Goal: Communication & Community: Ask a question

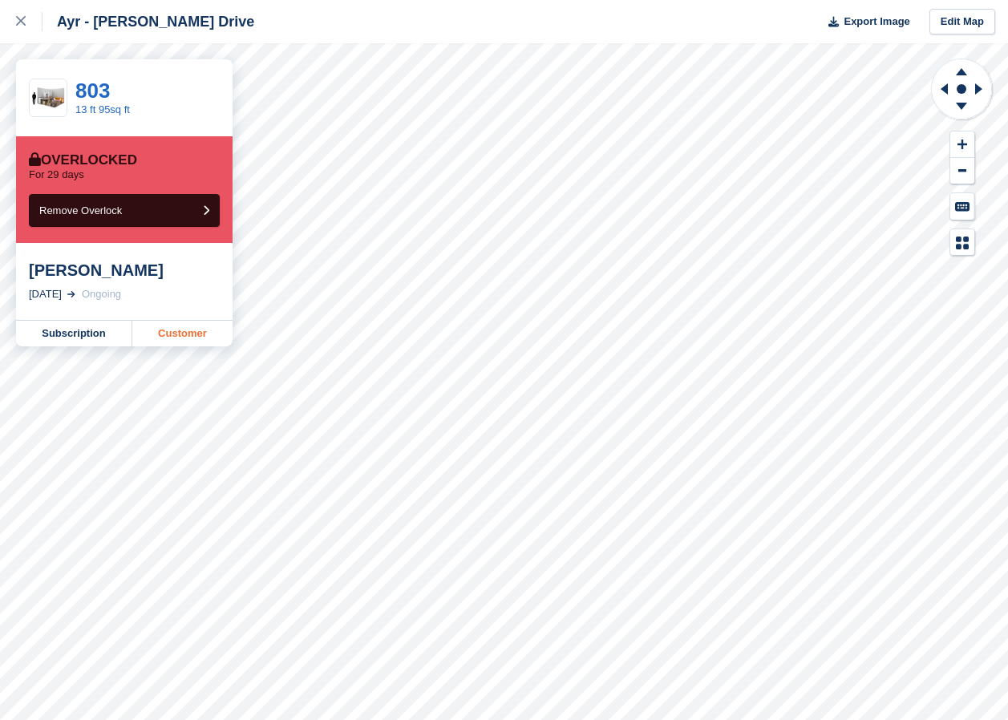
click at [191, 344] on link "Customer" at bounding box center [182, 334] width 100 height 26
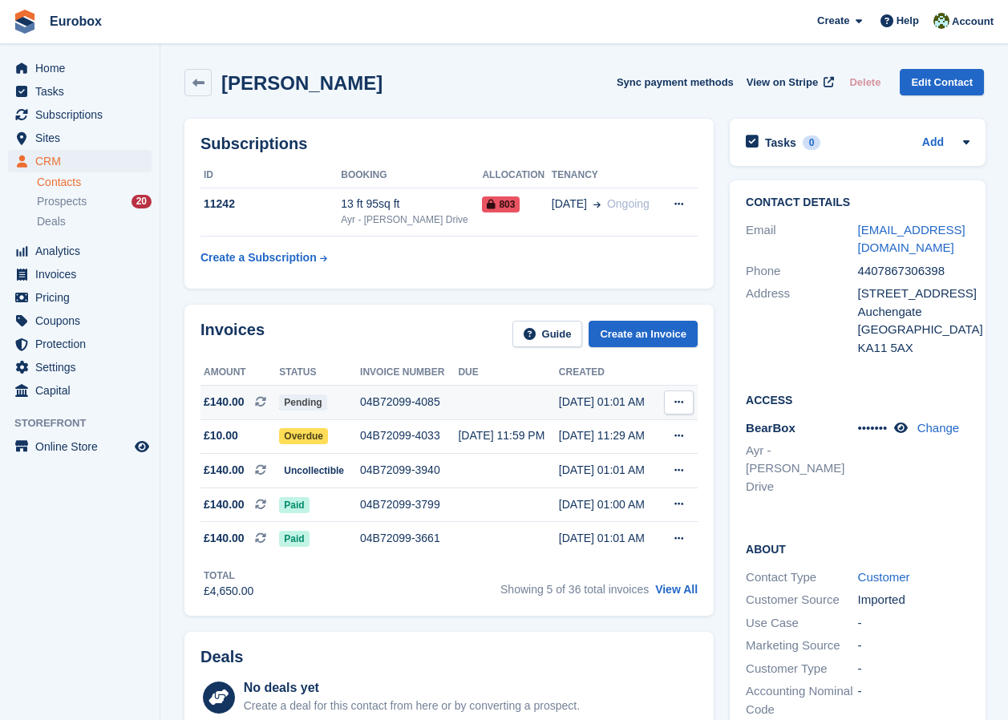
click at [400, 401] on div "04B72099-4085" at bounding box center [409, 402] width 98 height 17
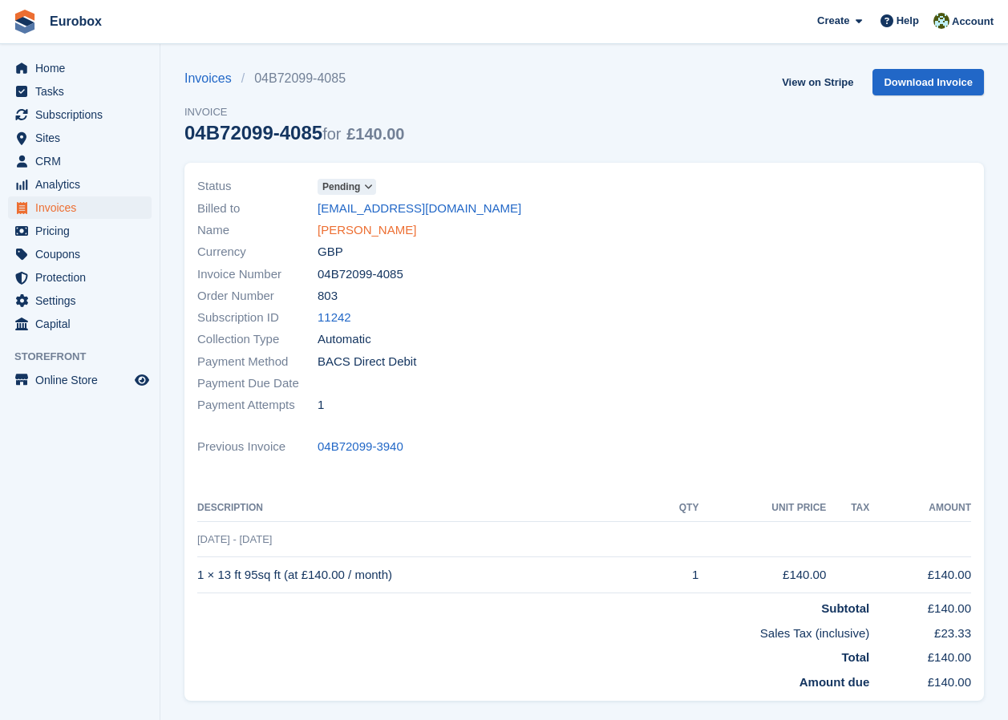
click at [351, 228] on link "[PERSON_NAME]" at bounding box center [367, 230] width 99 height 18
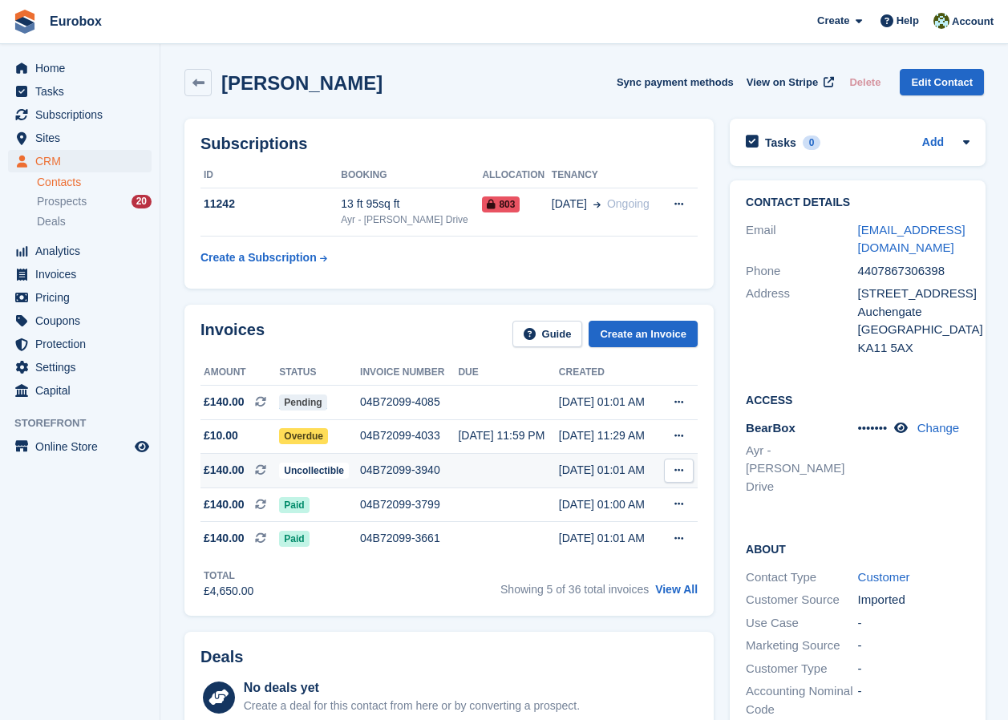
click at [400, 473] on div "04B72099-3940" at bounding box center [409, 470] width 98 height 17
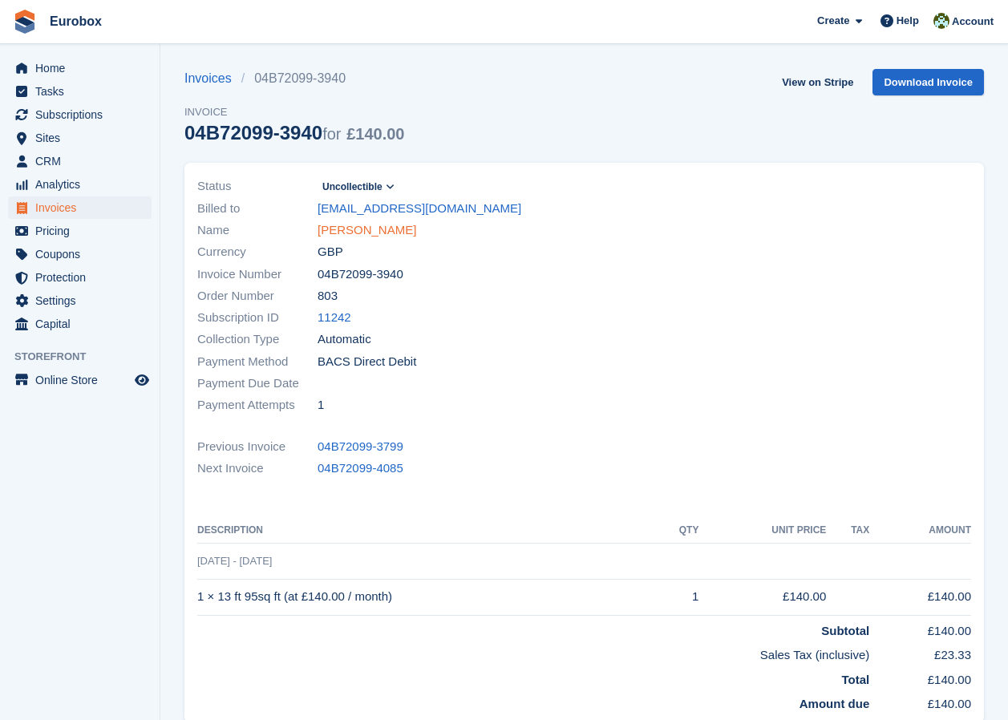
click at [386, 230] on link "McCue, Amber" at bounding box center [367, 230] width 99 height 18
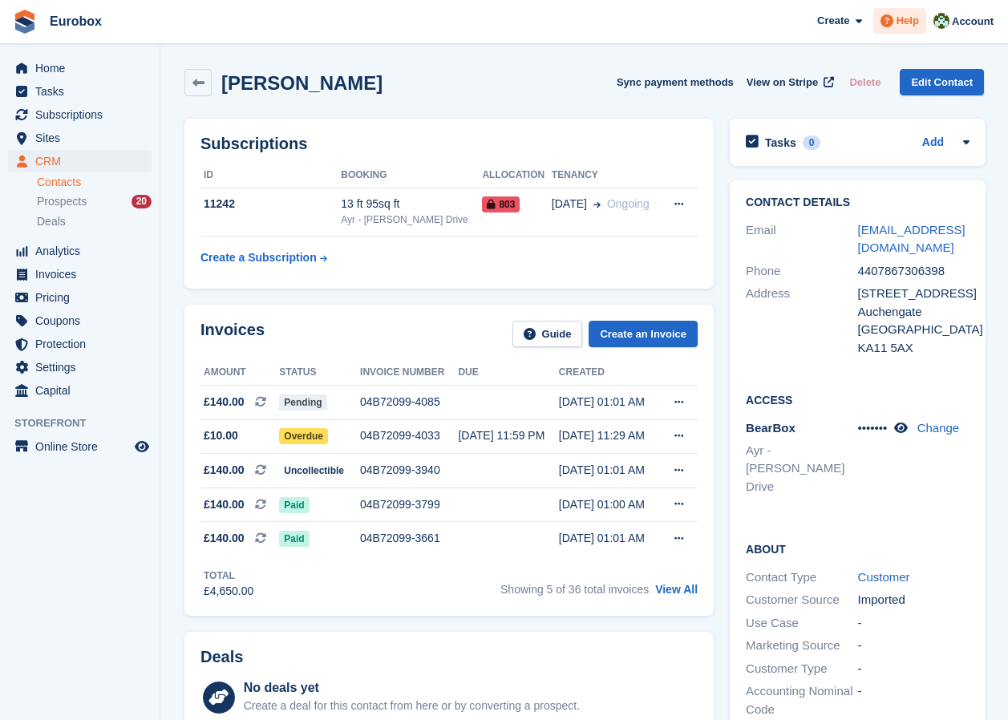
click at [900, 24] on span "Help" at bounding box center [908, 21] width 22 height 16
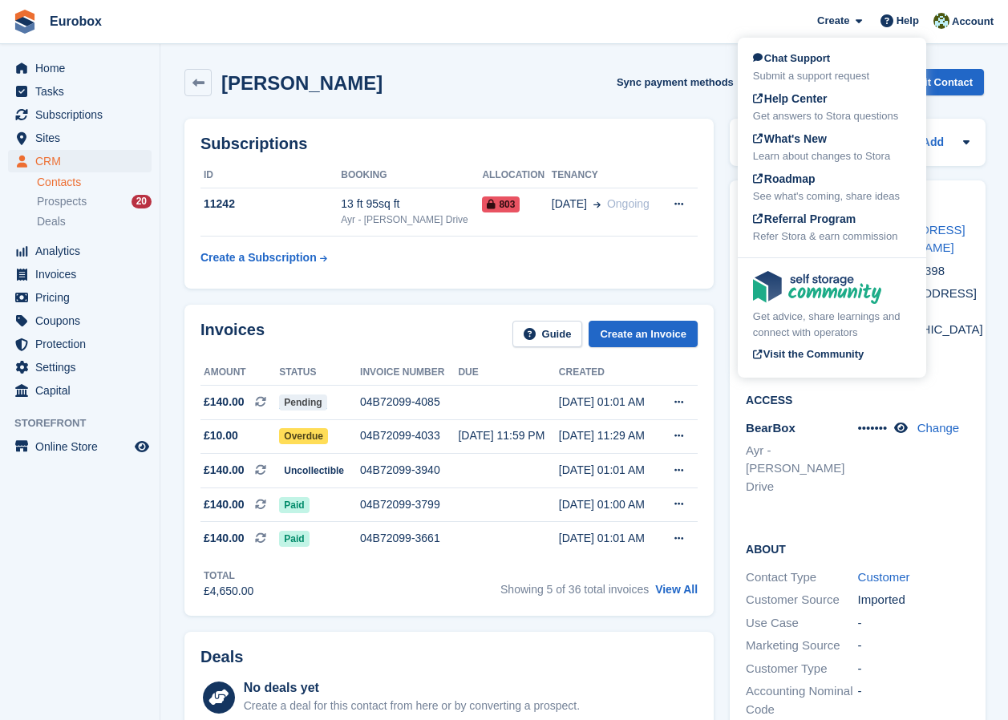
click at [832, 69] on div "Submit a support request" at bounding box center [832, 76] width 158 height 16
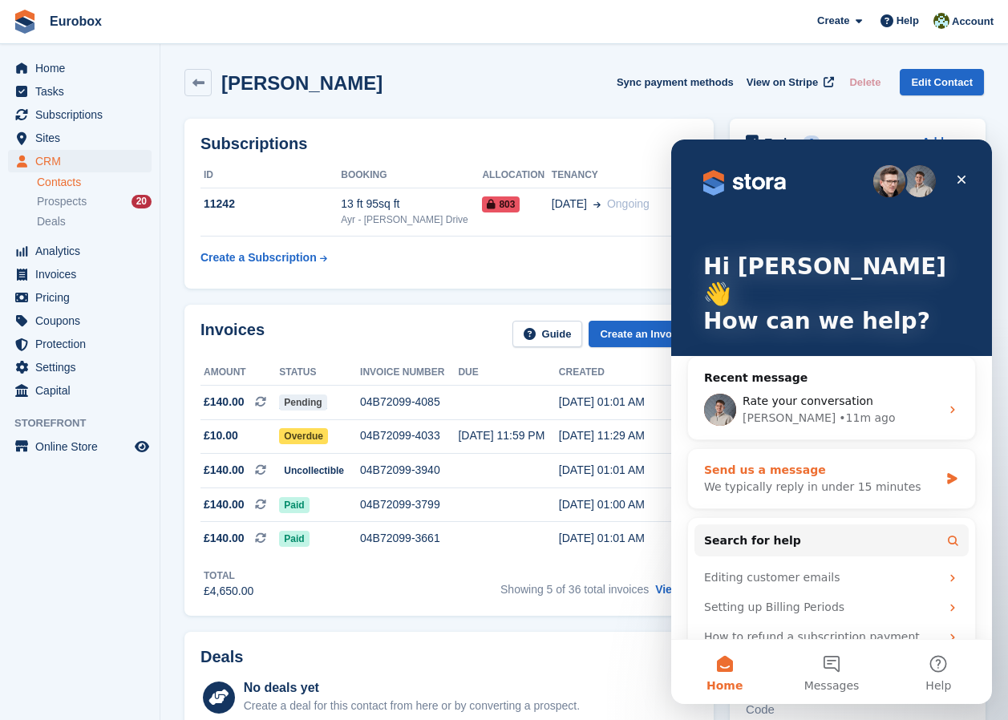
click at [866, 479] on div "We typically reply in under 15 minutes" at bounding box center [821, 487] width 235 height 17
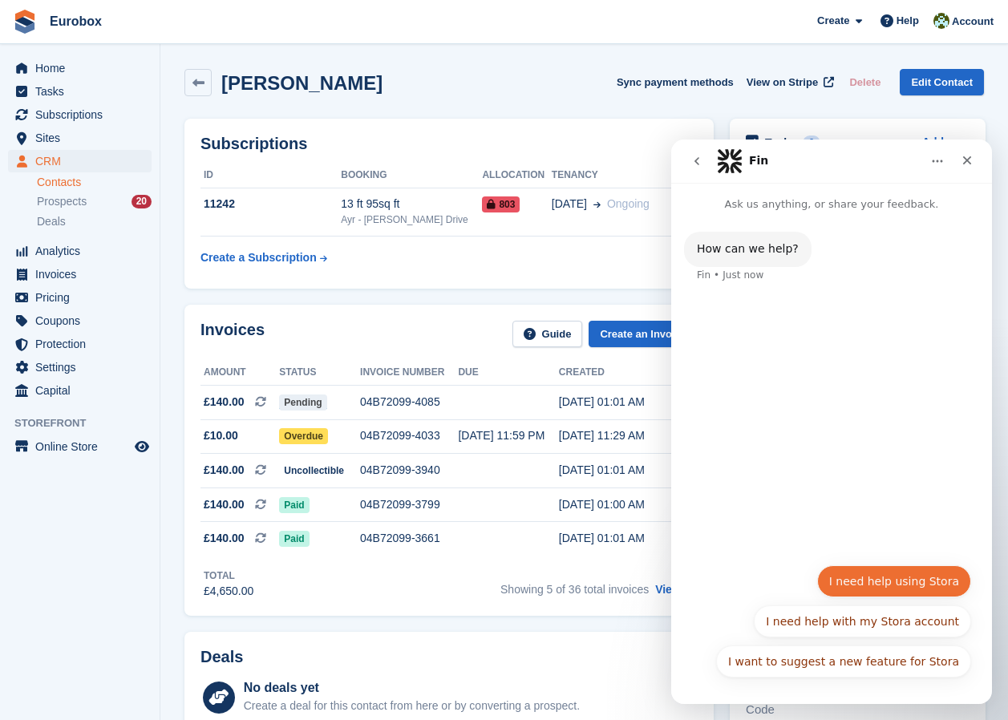
click at [899, 586] on button "I need help using Stora" at bounding box center [894, 582] width 154 height 32
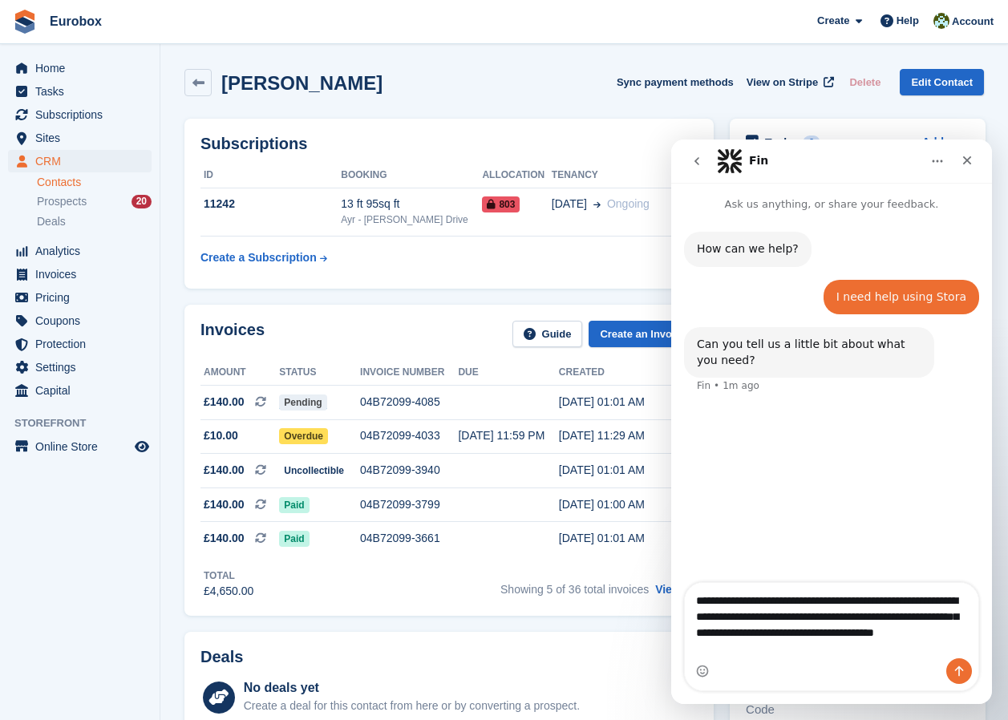
type textarea "**********"
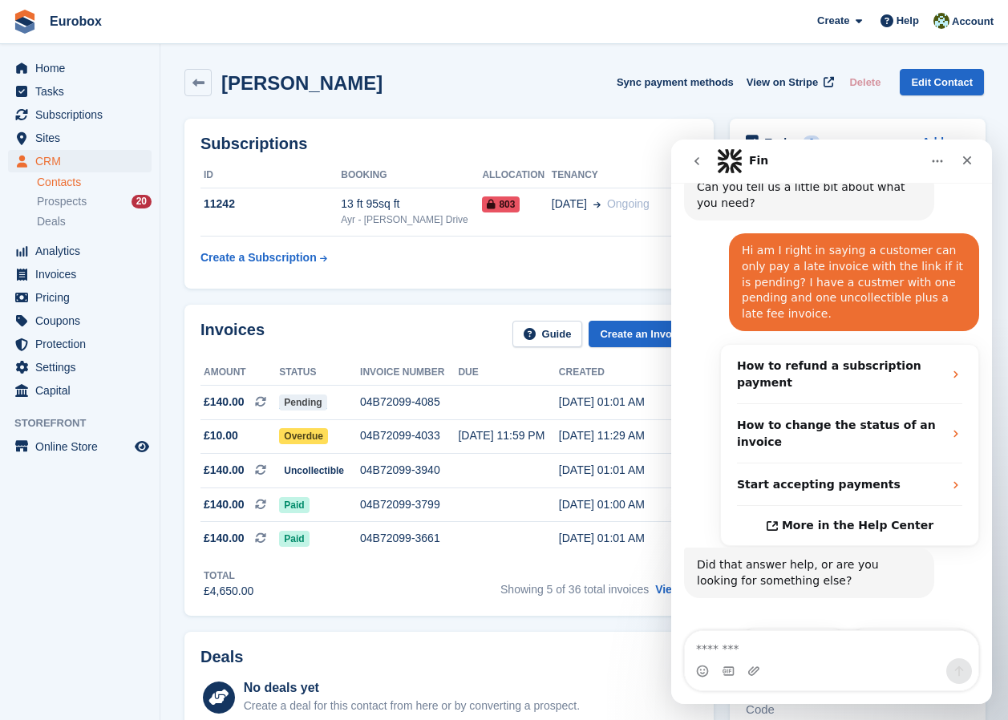
scroll to position [167, 0]
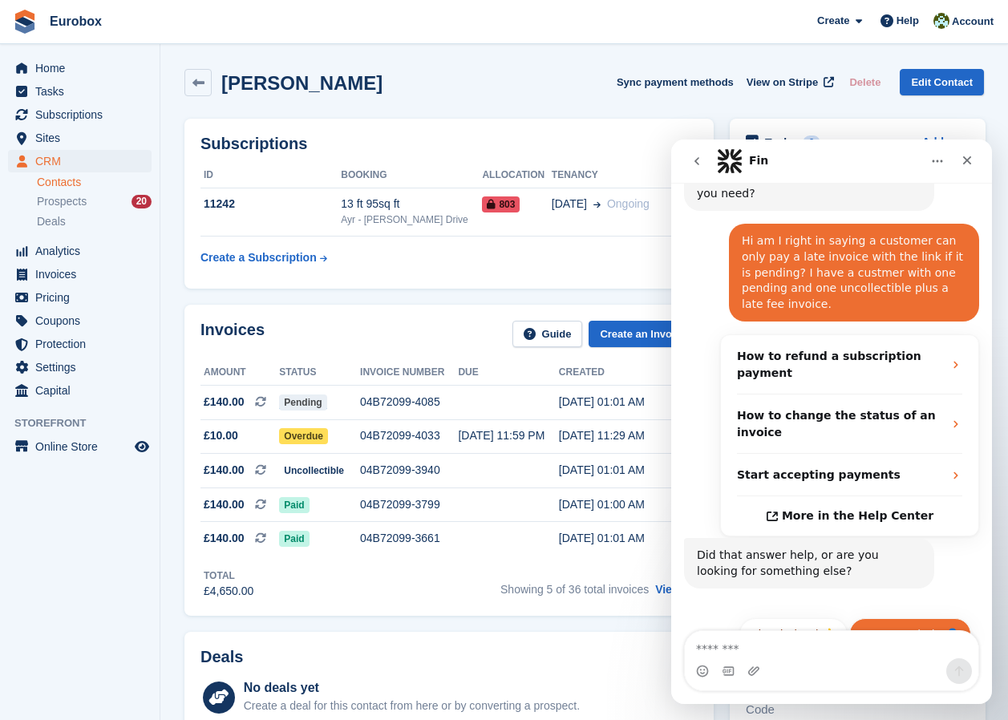
click at [882, 619] on button "Get more help 👤" at bounding box center [911, 635] width 122 height 32
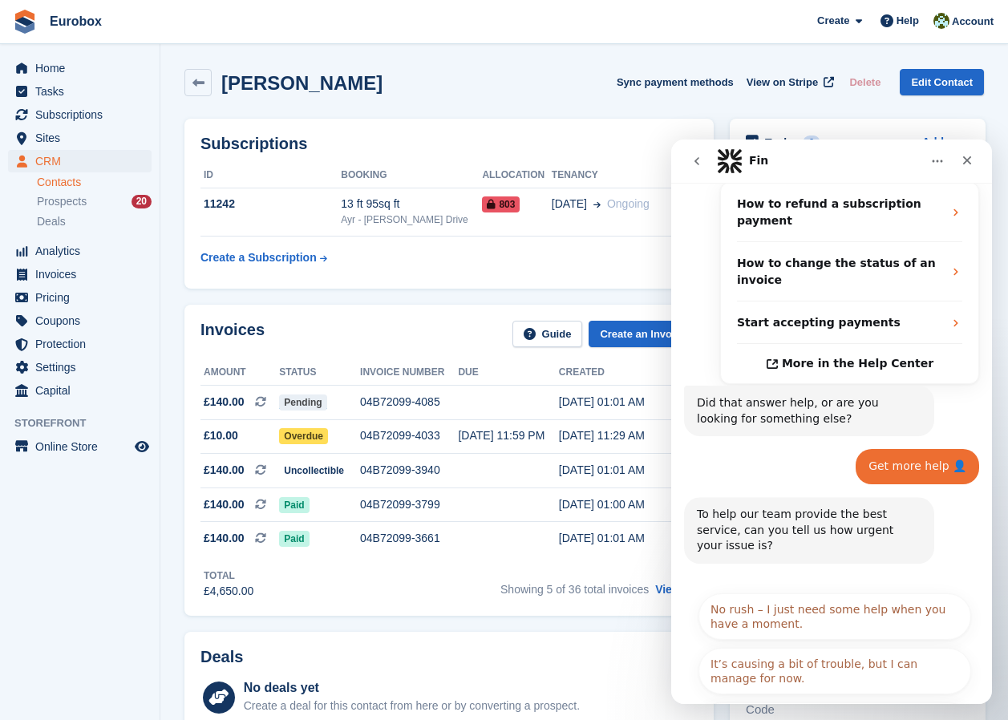
scroll to position [328, 0]
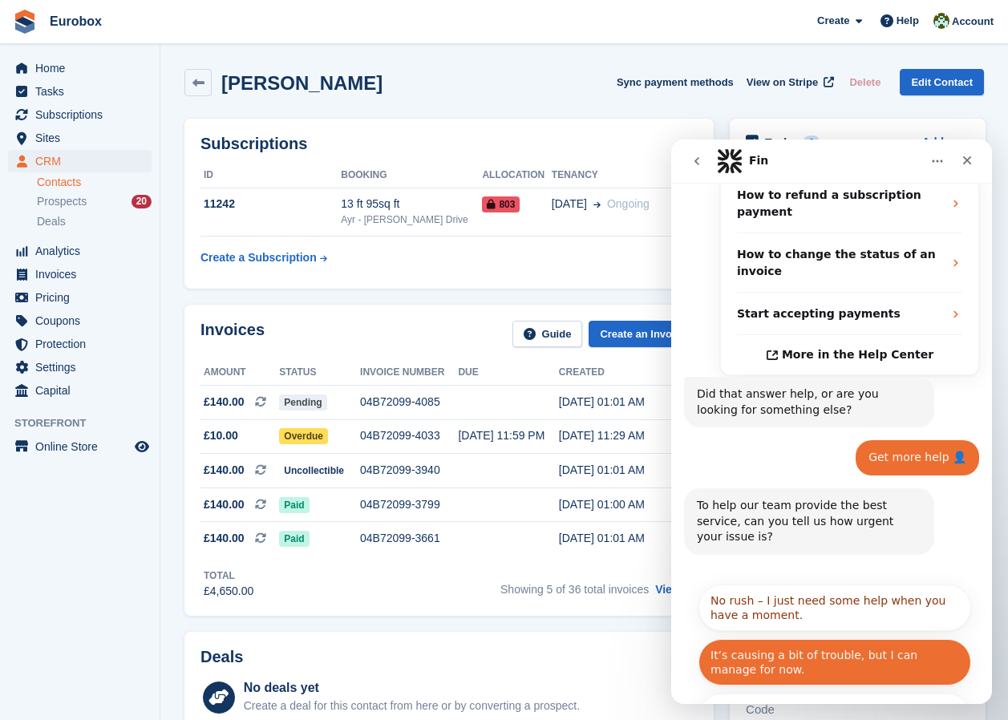
click at [827, 639] on button "It’s causing a bit of trouble, but I can manage for now." at bounding box center [835, 662] width 273 height 47
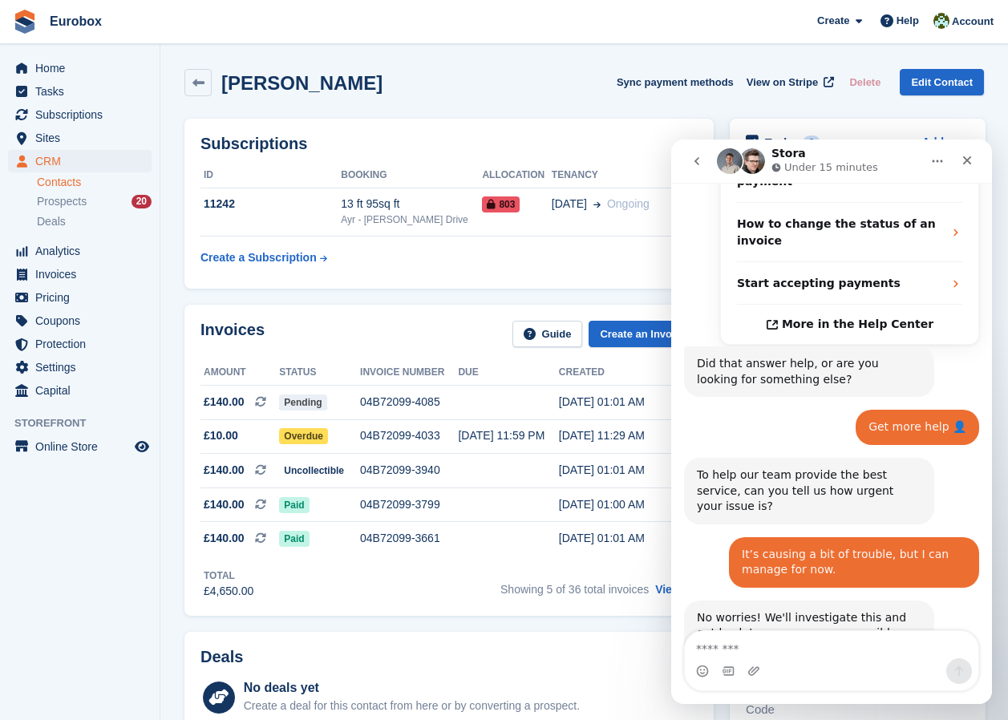
scroll to position [461, 0]
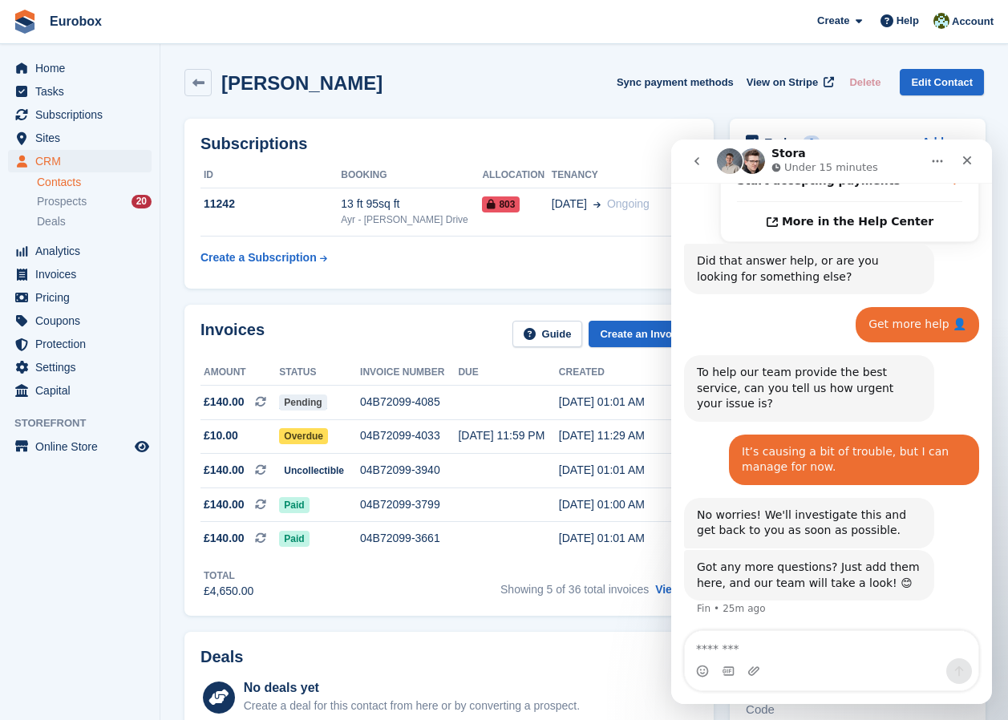
click at [783, 657] on textarea "Message…" at bounding box center [832, 644] width 294 height 27
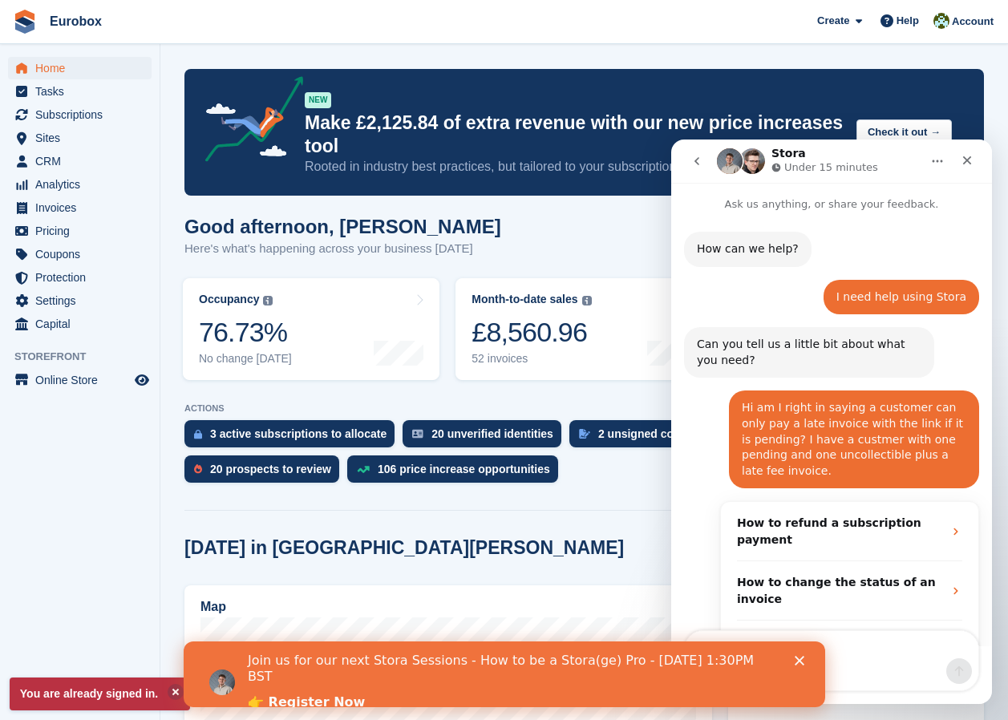
scroll to position [461, 0]
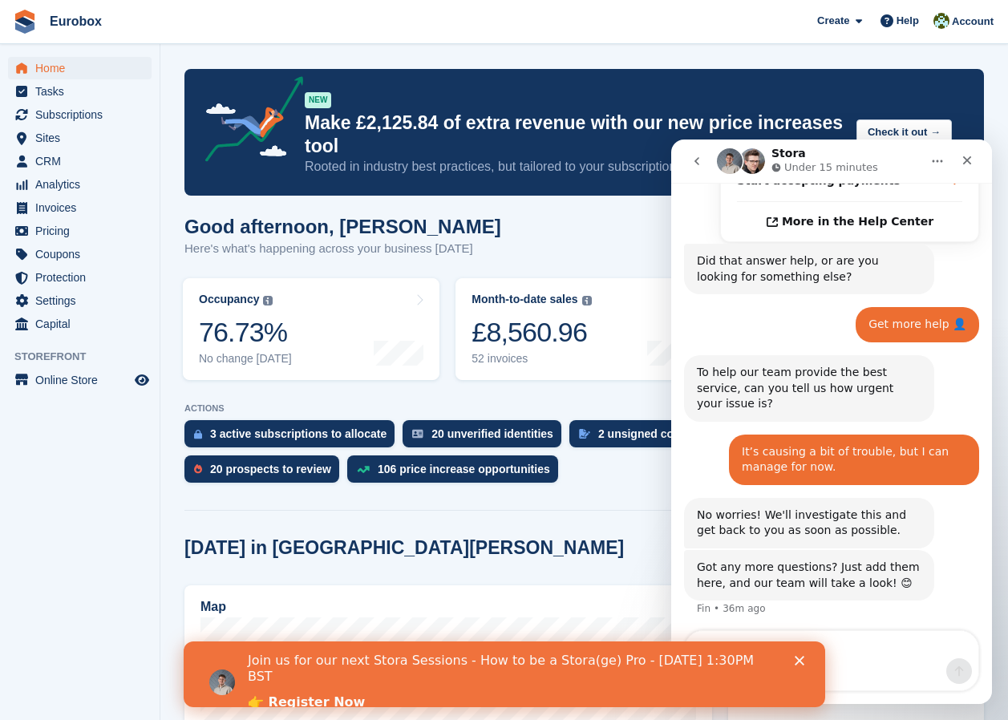
click at [797, 660] on icon "Close" at bounding box center [799, 661] width 10 height 10
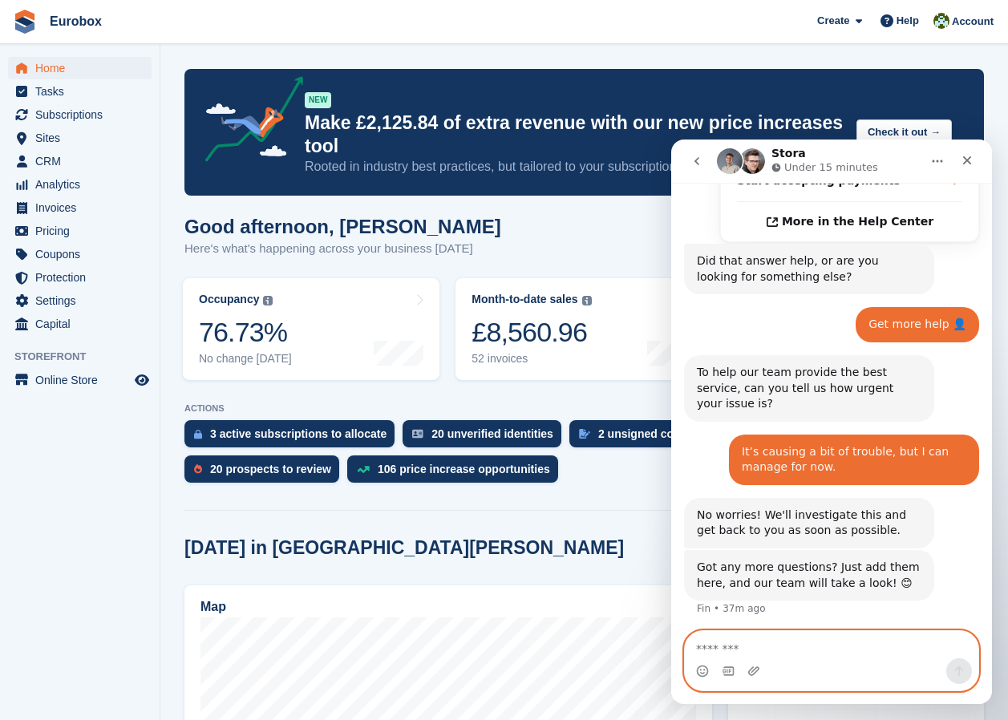
click at [732, 649] on textarea "Message…" at bounding box center [832, 644] width 294 height 27
